Goal: Information Seeking & Learning: Learn about a topic

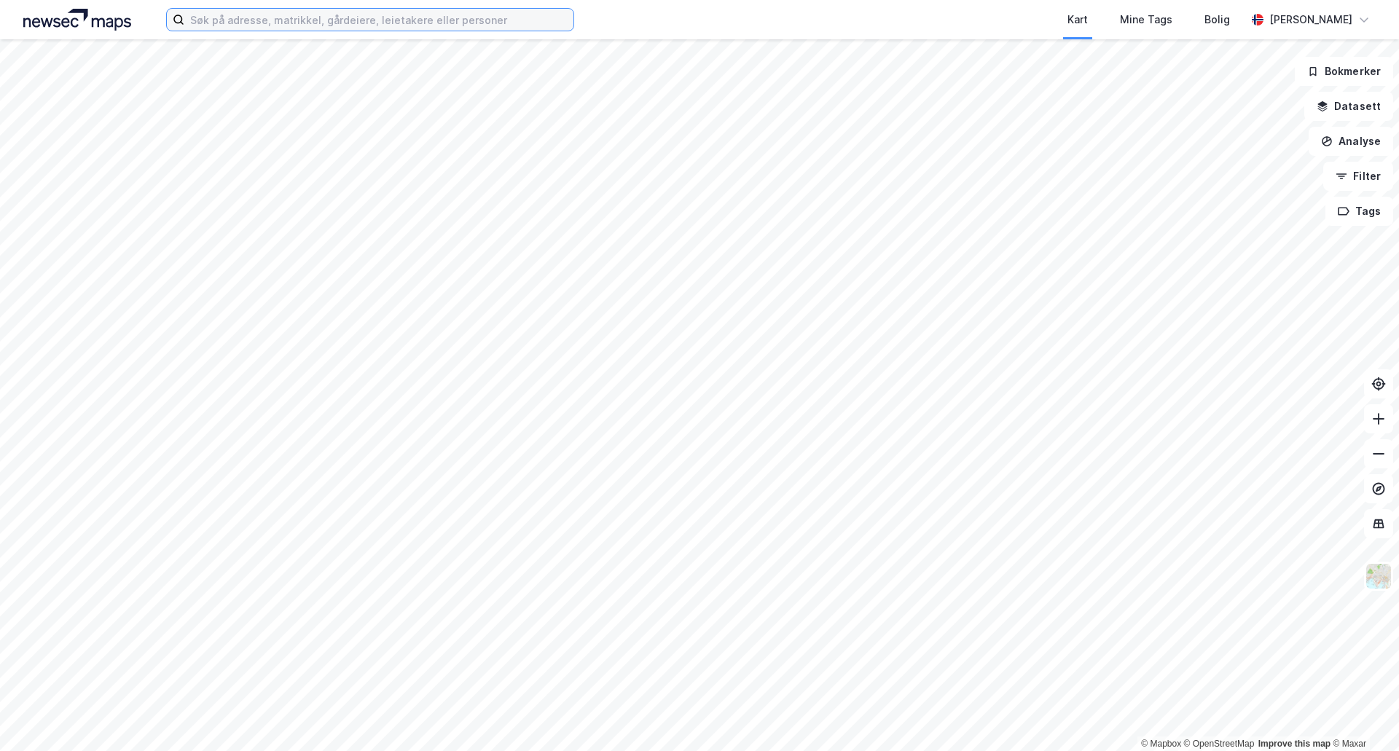
click at [374, 15] on input at bounding box center [378, 20] width 389 height 22
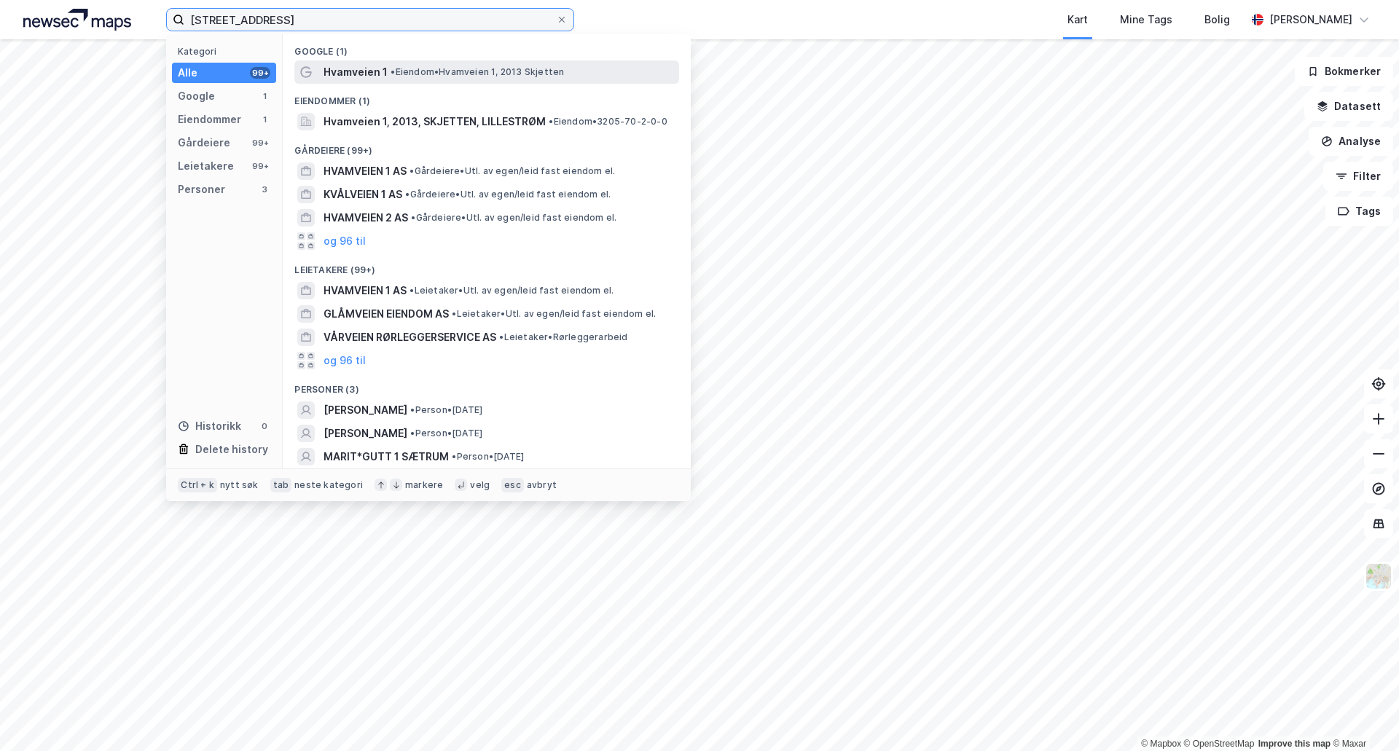
type input "hvamveien 1"
click at [404, 68] on span "• Eiendom • Hvamveien 1, 2013 Skjetten" at bounding box center [476, 72] width 173 height 12
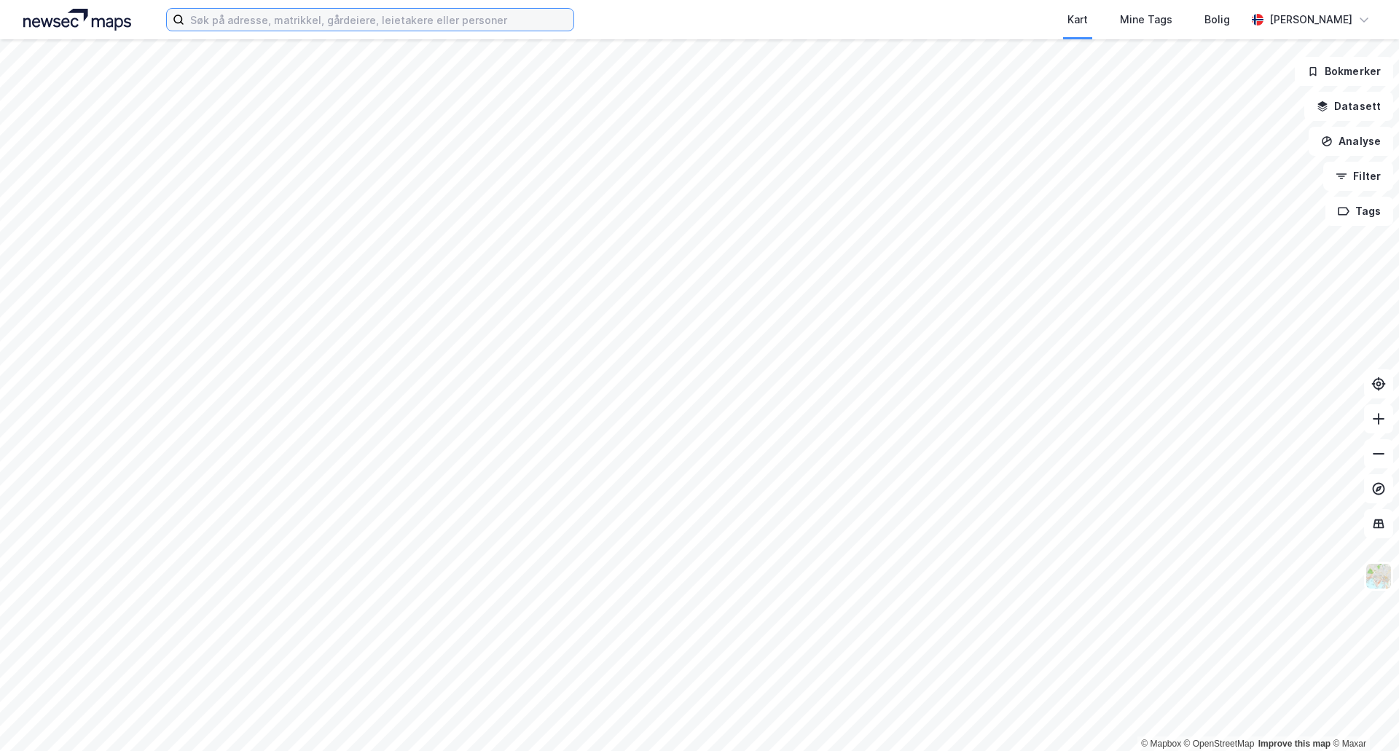
click at [359, 23] on input at bounding box center [378, 20] width 389 height 22
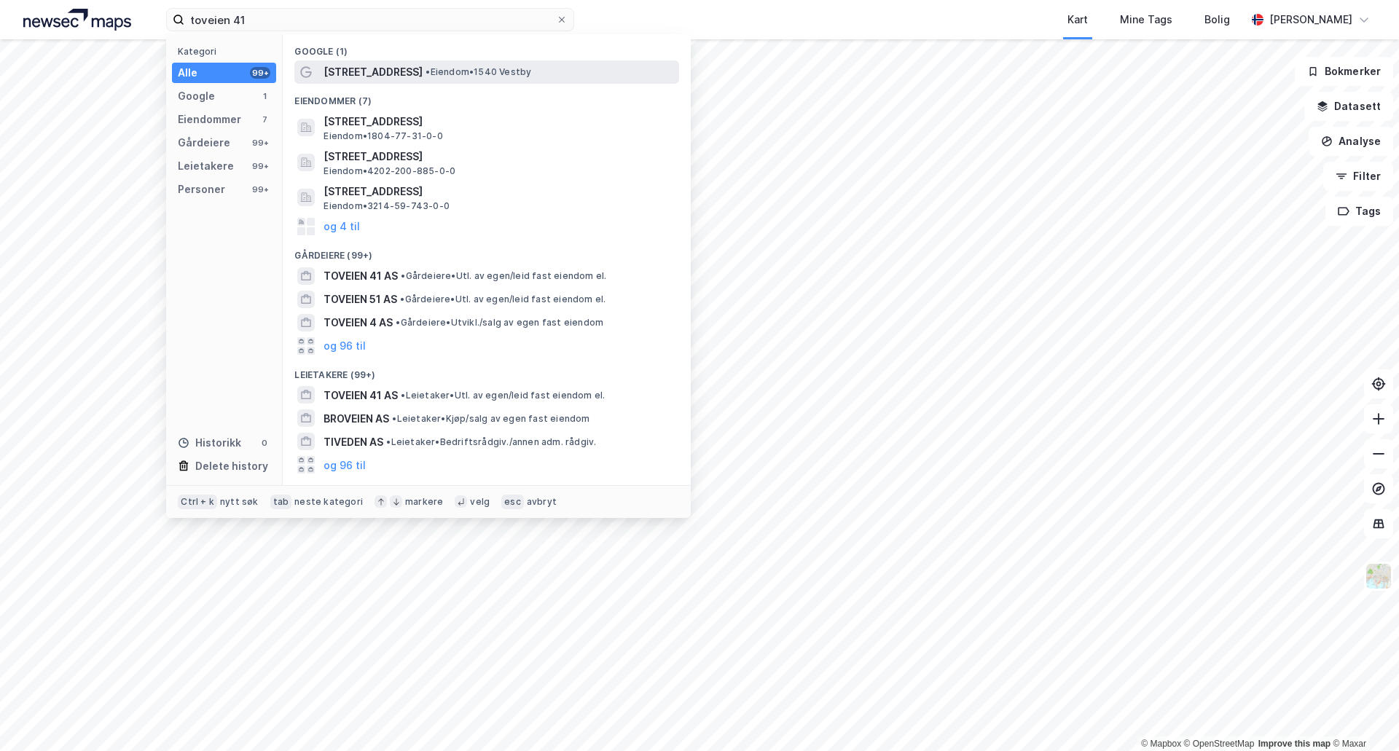
click at [425, 72] on span "•" at bounding box center [427, 71] width 4 height 11
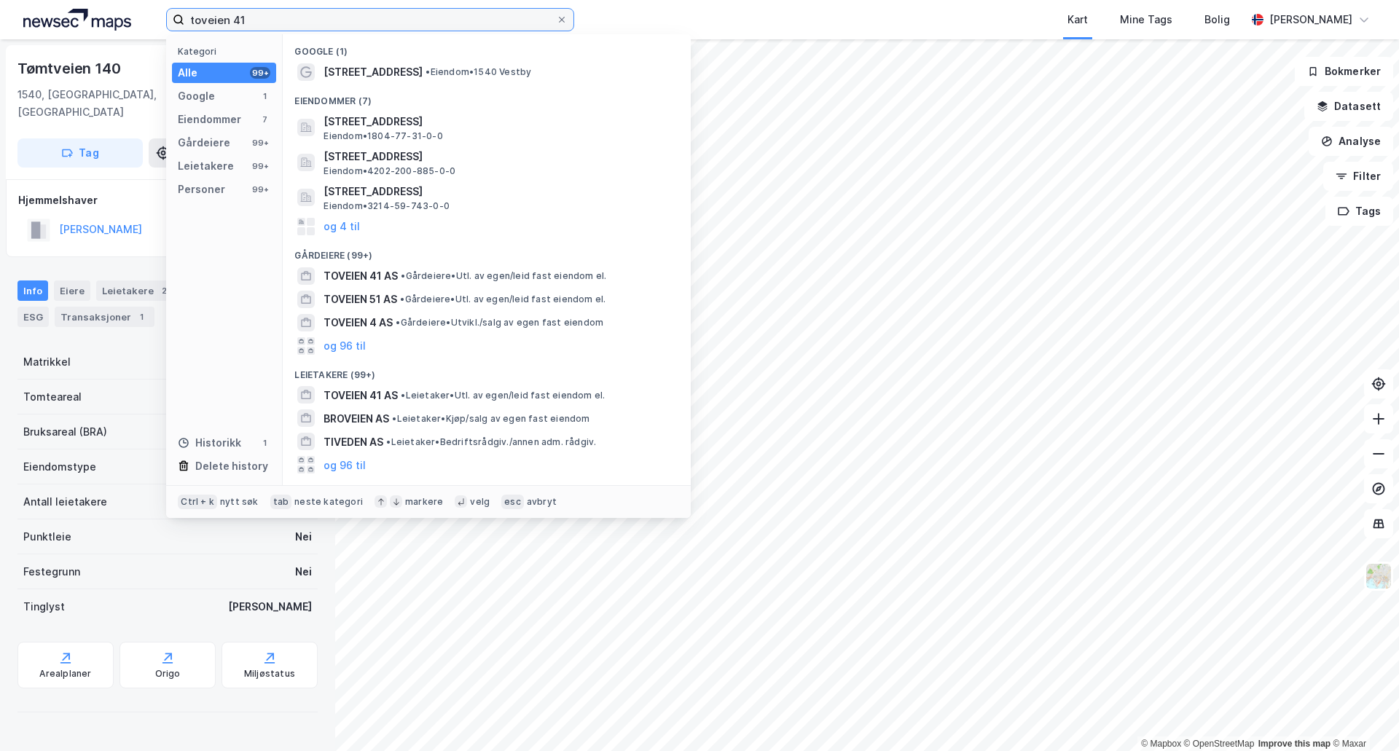
click at [275, 13] on input "toveien 41" at bounding box center [369, 20] width 371 height 22
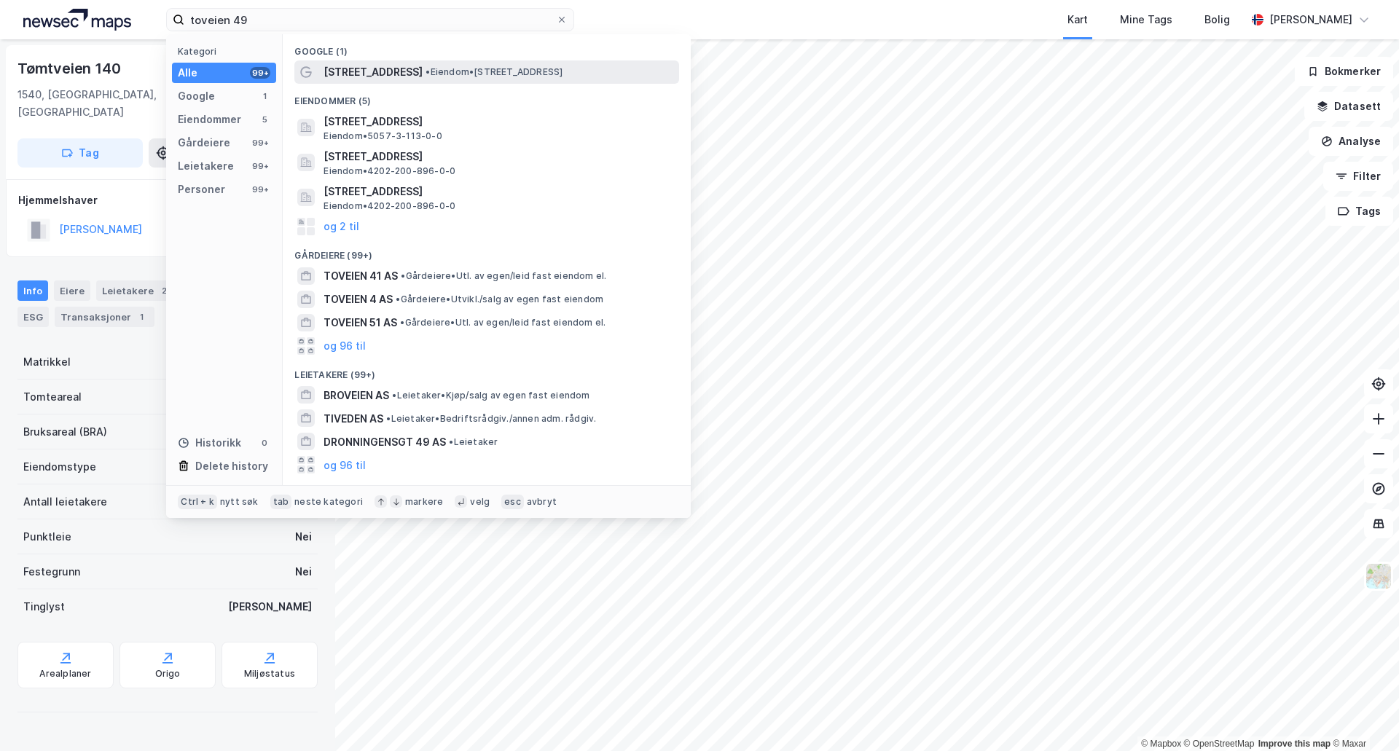
click at [463, 67] on span "• Eiendom • [STREET_ADDRESS]" at bounding box center [493, 72] width 137 height 12
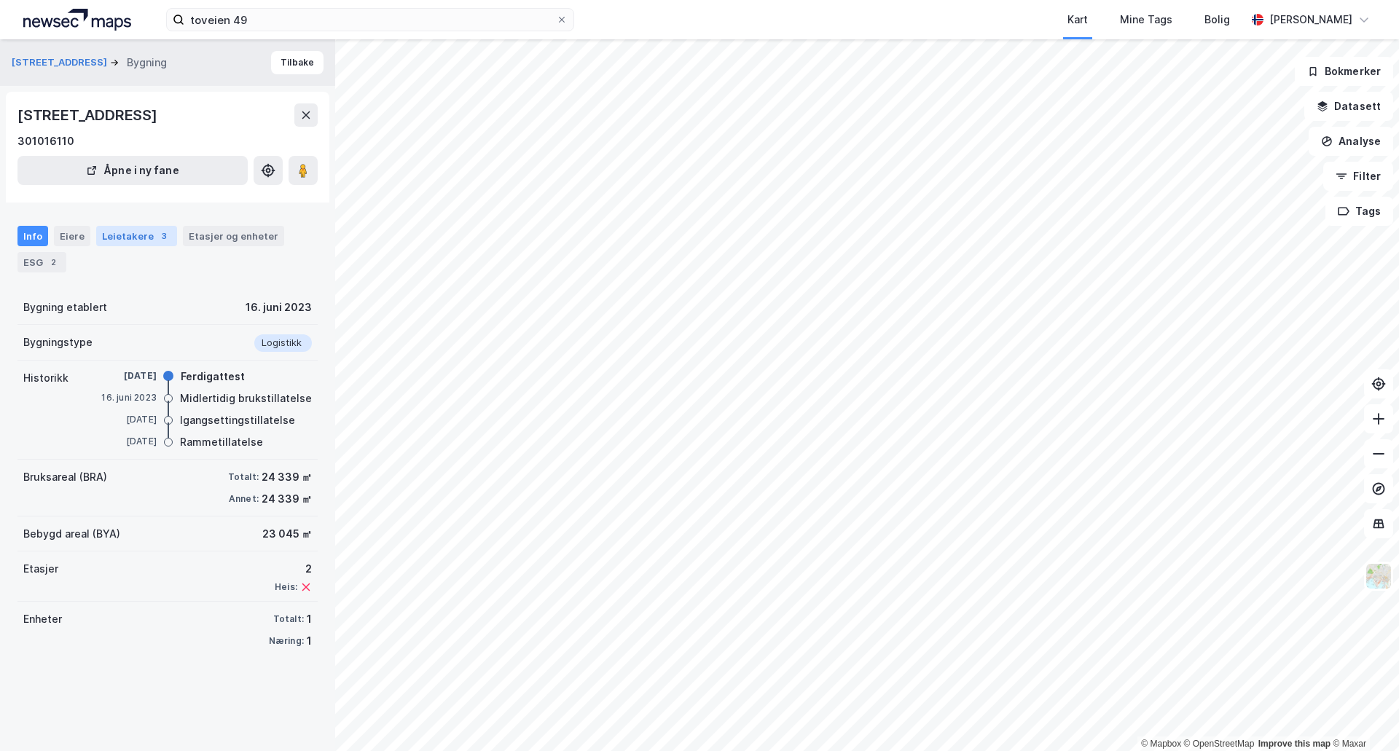
click at [151, 241] on div "Leietakere 3" at bounding box center [136, 236] width 81 height 20
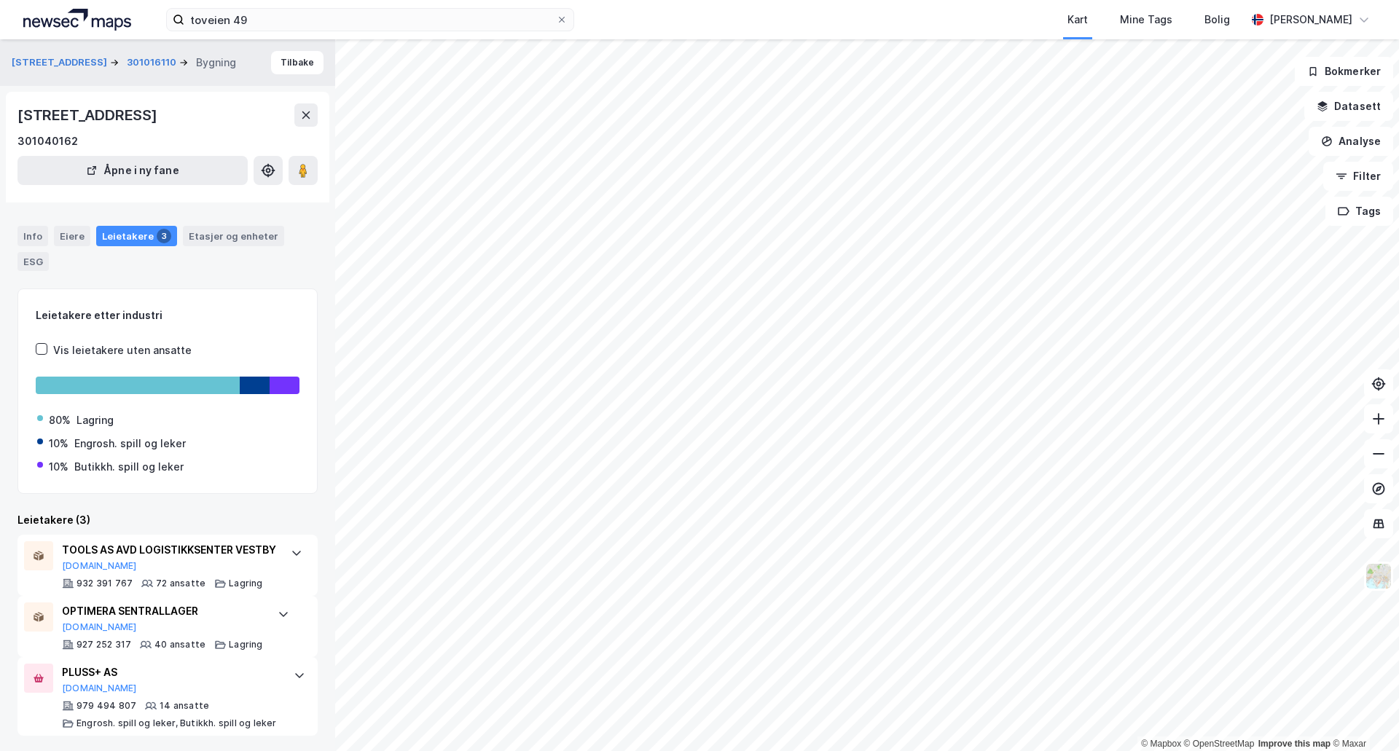
scroll to position [20, 0]
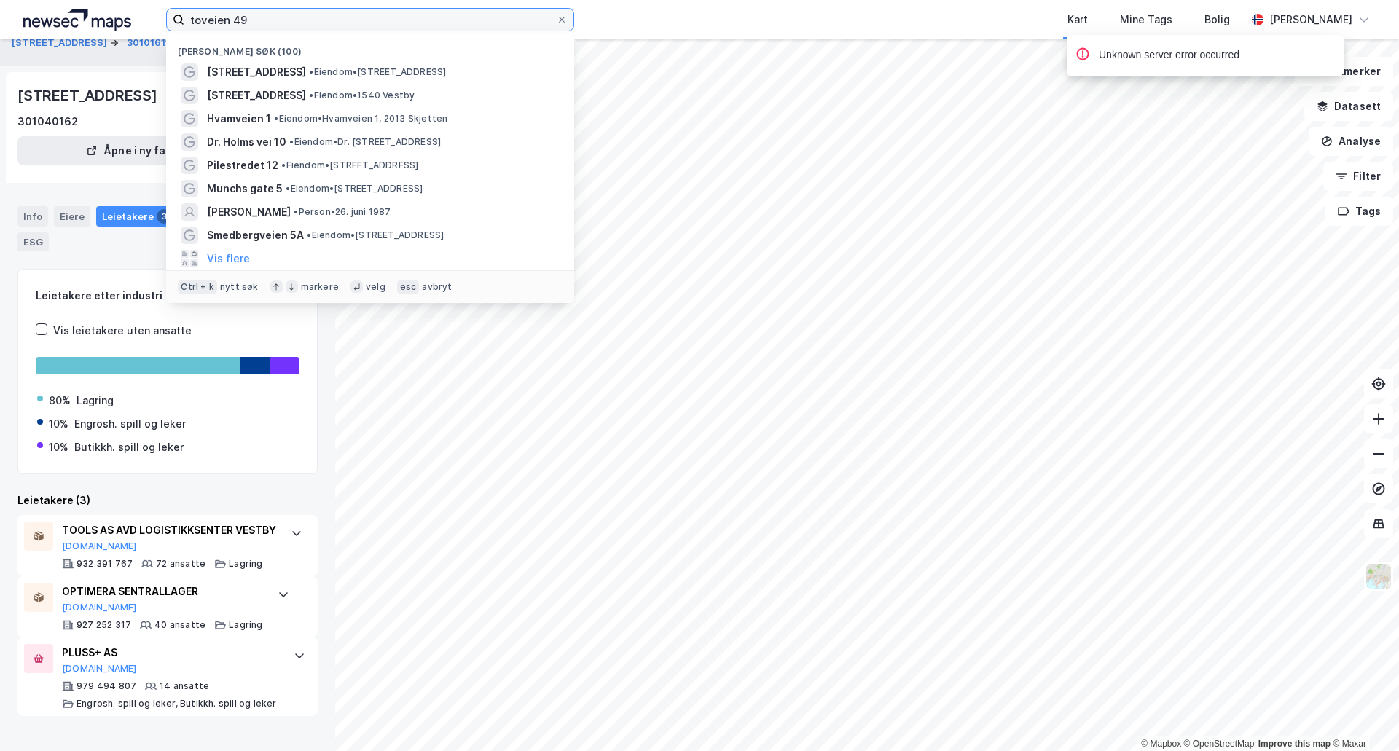
click at [377, 16] on input "toveien 49" at bounding box center [369, 20] width 371 height 22
drag, startPoint x: 379, startPoint y: 13, endPoint x: 106, endPoint y: 18, distance: 273.2
click at [106, 18] on div "toveien 49 Nylige søk (100) Toveien 49 • Eiendom • [STREET_ADDRESS] • Eiendom •…" at bounding box center [699, 19] width 1399 height 39
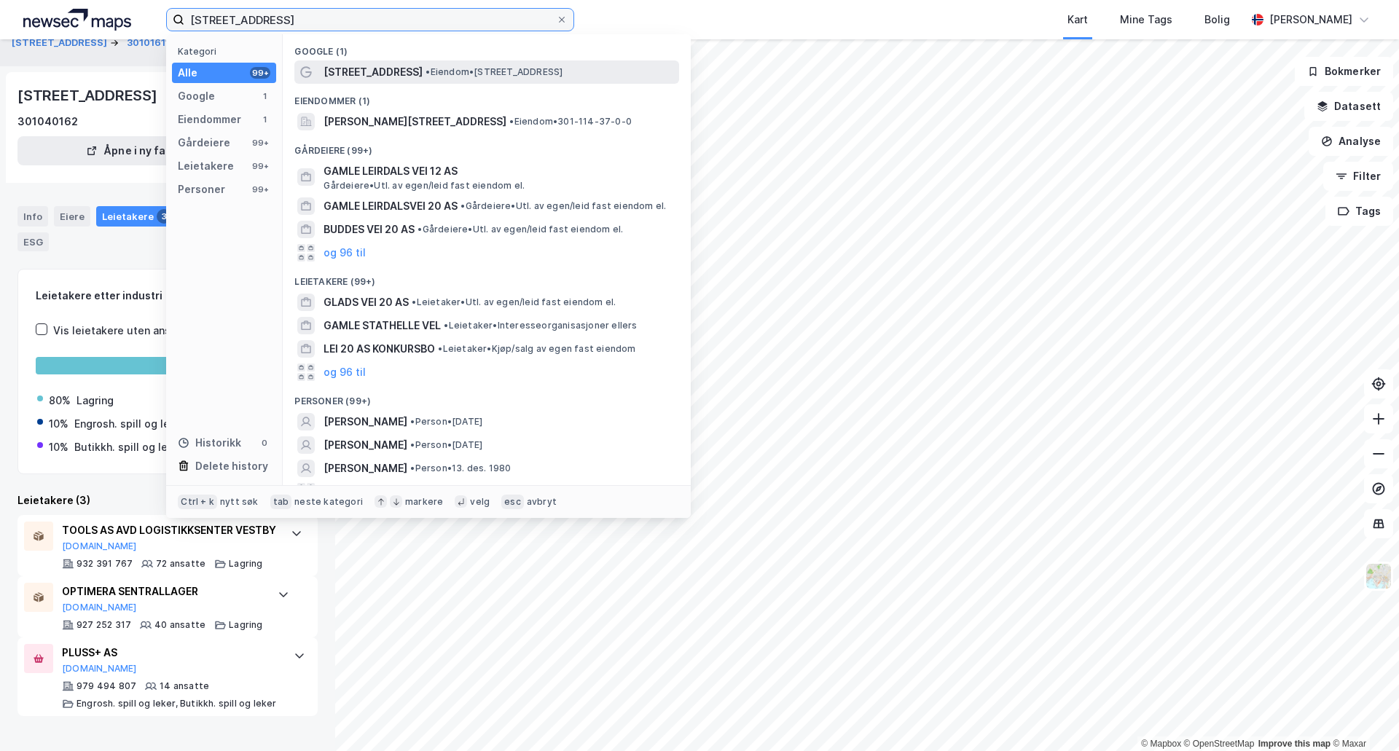
type input "[STREET_ADDRESS]"
click at [459, 71] on span "• Eiendom • [STREET_ADDRESS]" at bounding box center [493, 72] width 137 height 12
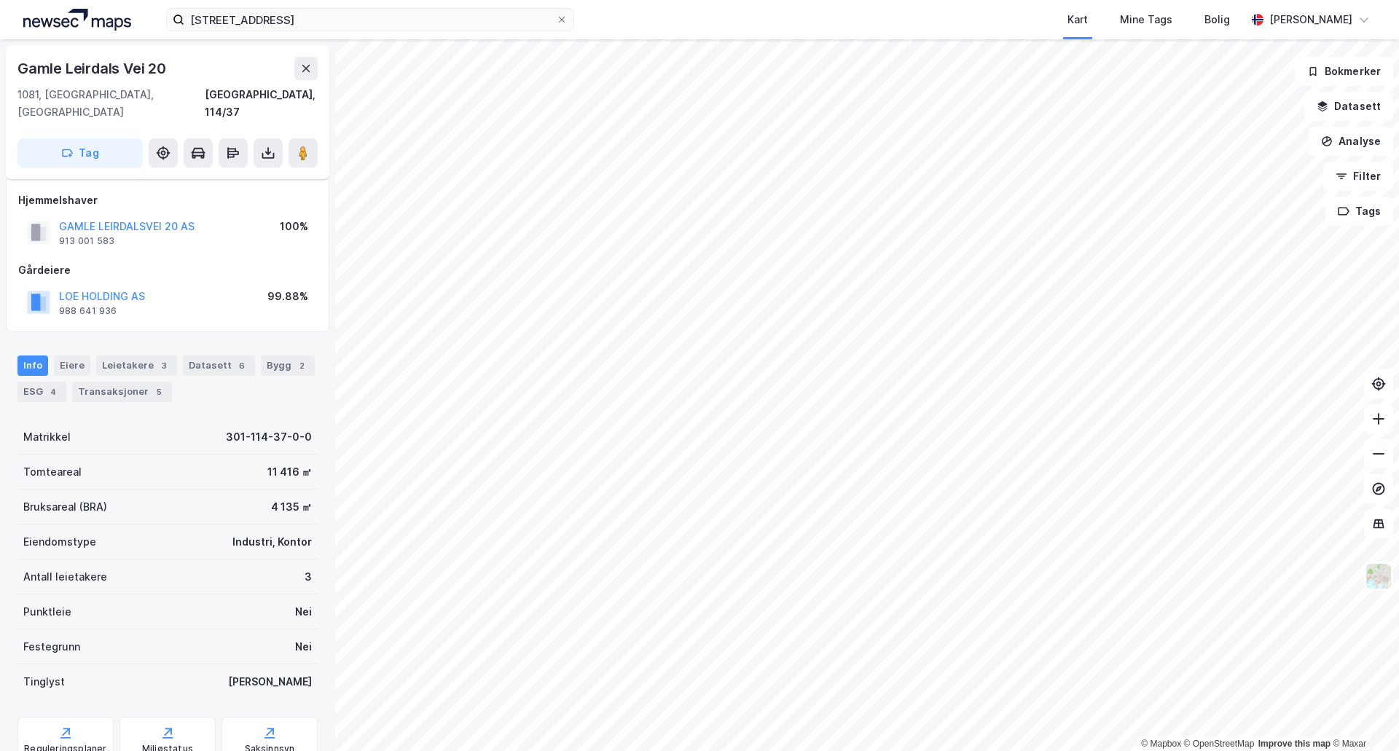
scroll to position [20, 0]
